Goal: Task Accomplishment & Management: Use online tool/utility

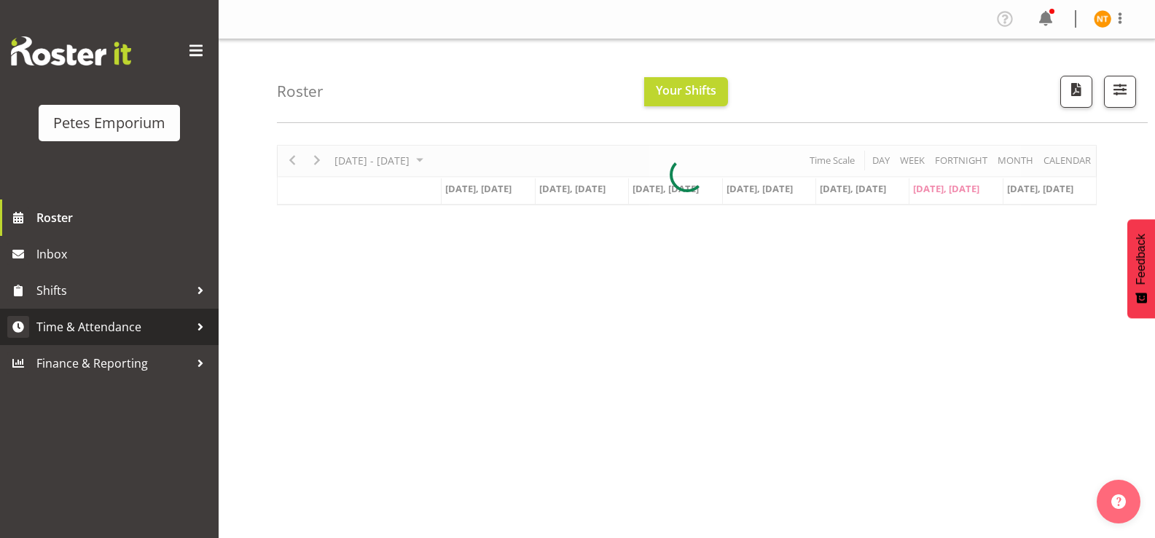
click at [76, 324] on span "Time & Attendance" at bounding box center [112, 327] width 153 height 22
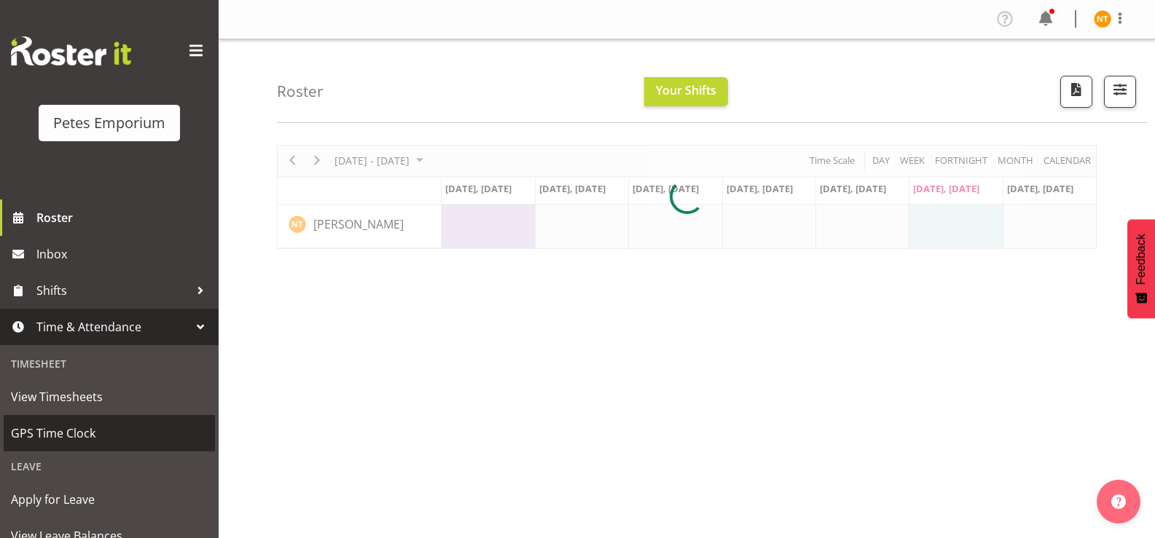
click at [60, 431] on span "GPS Time Clock" at bounding box center [109, 434] width 197 height 22
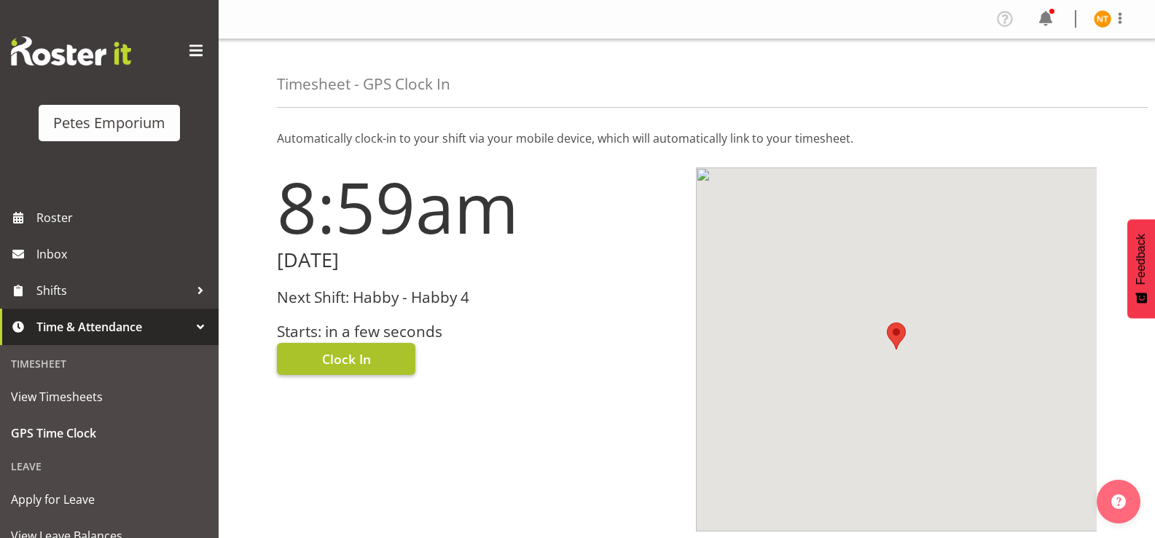
click at [349, 365] on span "Clock In" at bounding box center [346, 359] width 49 height 19
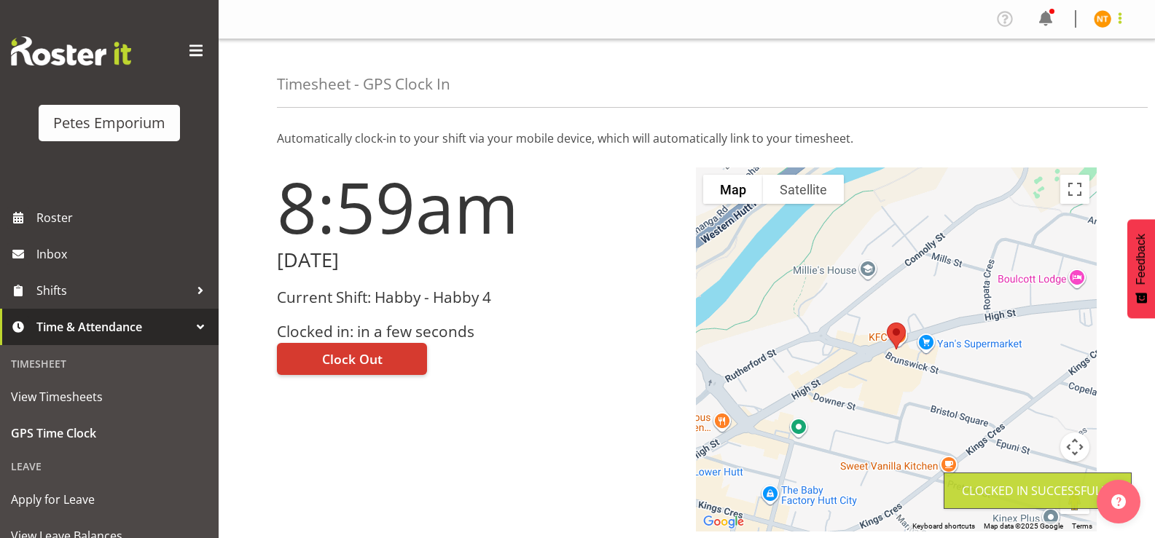
click at [1111, 19] on span at bounding box center [1119, 17] width 17 height 17
click at [1029, 77] on link "Log Out" at bounding box center [1059, 76] width 140 height 26
